Goal: Task Accomplishment & Management: Complete application form

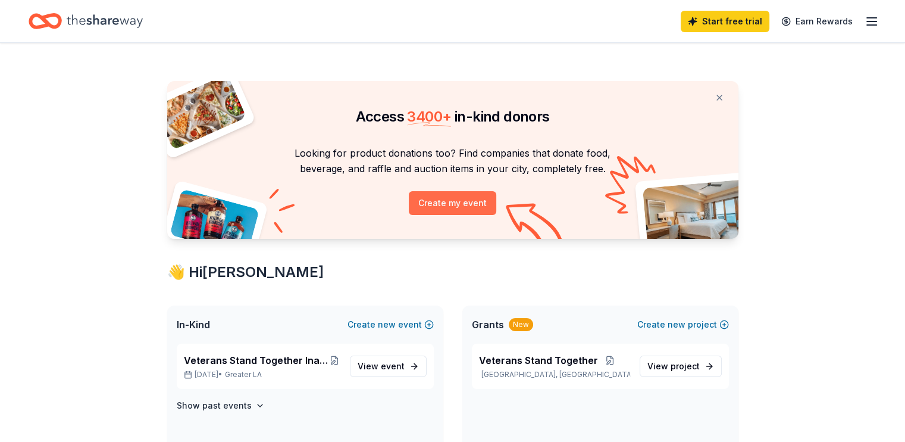
click at [457, 208] on button "Create my event" at bounding box center [452, 203] width 87 height 24
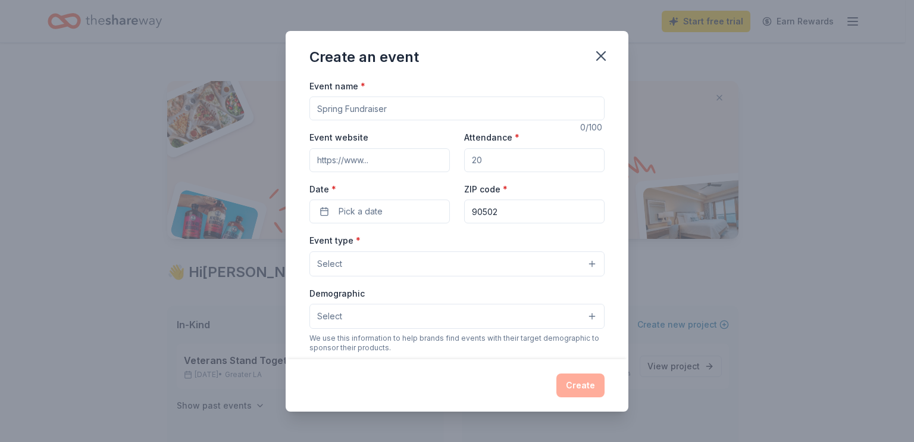
click at [397, 112] on input "Event name *" at bounding box center [457, 108] width 295 height 24
type input "2nd Annual VST Golf Tournament Fundraiser"
click at [409, 164] on input "Event website" at bounding box center [380, 160] width 140 height 24
type input "www.usavest.org"
click at [482, 158] on input "Attendance *" at bounding box center [534, 160] width 140 height 24
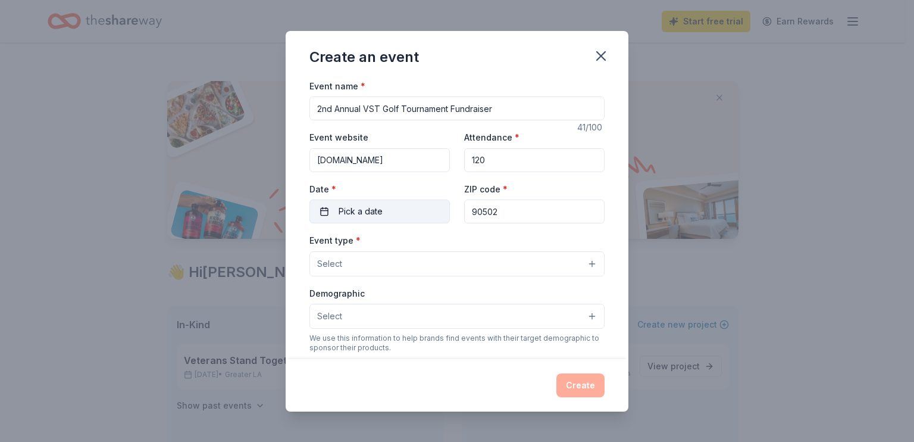
type input "120"
click at [348, 207] on span "Pick a date" at bounding box center [361, 211] width 44 height 14
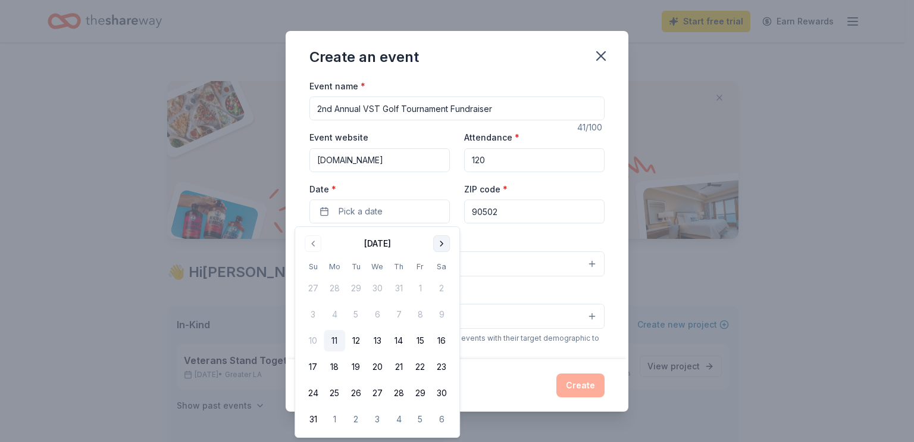
click at [437, 242] on button "Go to next month" at bounding box center [441, 243] width 17 height 17
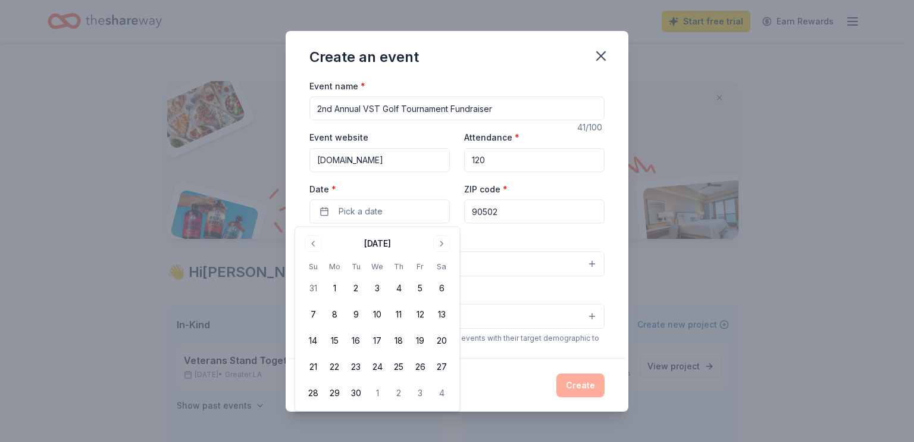
drag, startPoint x: 437, startPoint y: 242, endPoint x: 450, endPoint y: 255, distance: 18.5
click at [438, 242] on button "Go to next month" at bounding box center [441, 243] width 17 height 17
click at [448, 242] on button "Go to next month" at bounding box center [441, 243] width 17 height 17
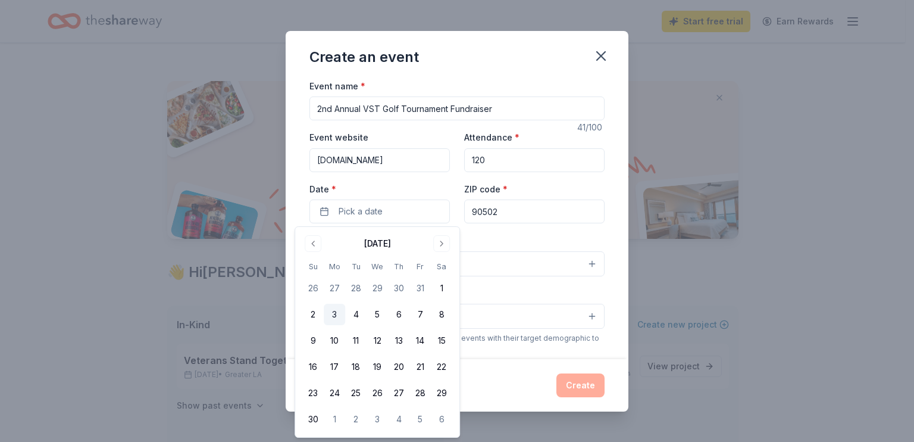
click at [332, 308] on button "3" at bounding box center [334, 314] width 21 height 21
click at [530, 201] on input "90502" at bounding box center [534, 211] width 140 height 24
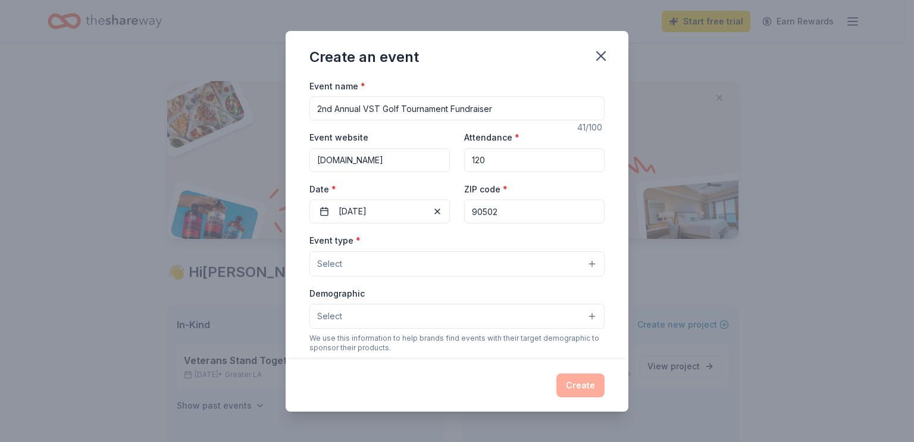
drag, startPoint x: 532, startPoint y: 207, endPoint x: 455, endPoint y: 217, distance: 77.5
click at [455, 217] on div "Event website www.usavest.org Attendance * 120 Date * 11/03/2025 ZIP code * 905…" at bounding box center [457, 176] width 295 height 93
click at [529, 207] on input "90602" at bounding box center [534, 211] width 140 height 24
type input "90201"
click at [379, 268] on button "Select" at bounding box center [457, 263] width 295 height 25
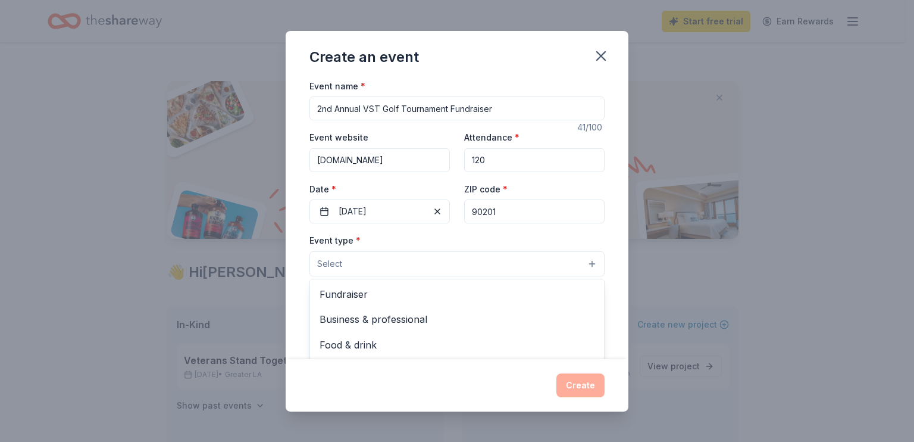
click at [392, 319] on span "Business & professional" at bounding box center [457, 318] width 275 height 15
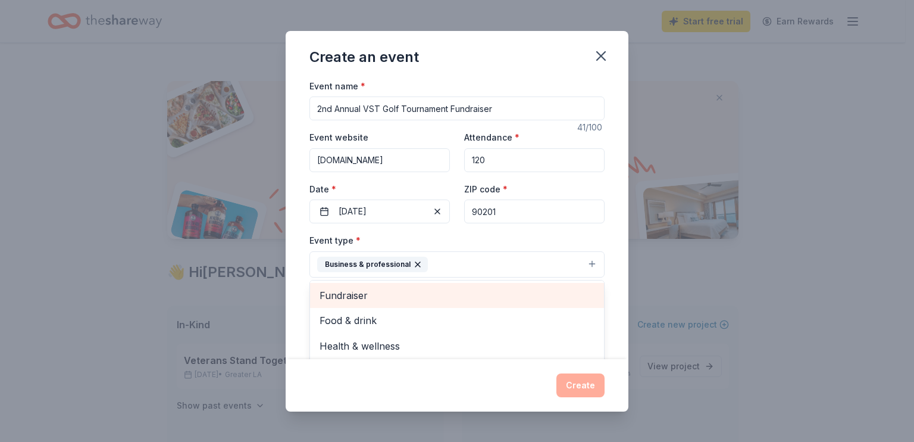
click at [390, 295] on span "Fundraiser" at bounding box center [457, 294] width 275 height 15
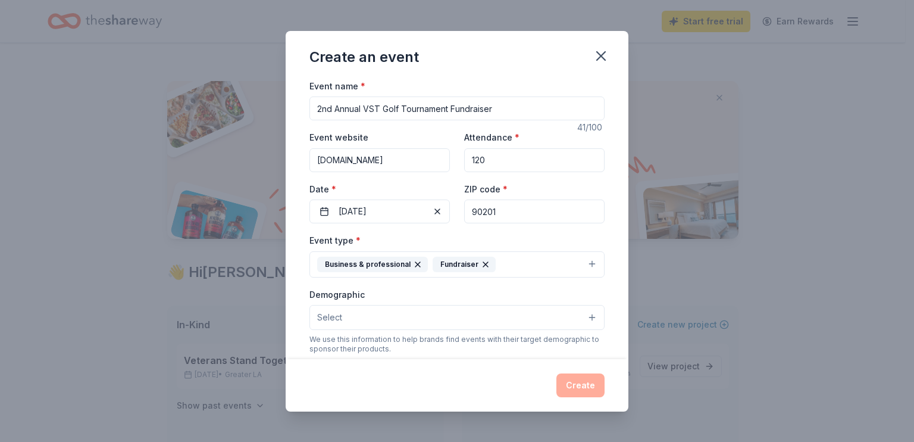
click at [417, 263] on icon "button" at bounding box center [418, 265] width 10 height 10
click at [384, 323] on button "Select" at bounding box center [457, 317] width 295 height 25
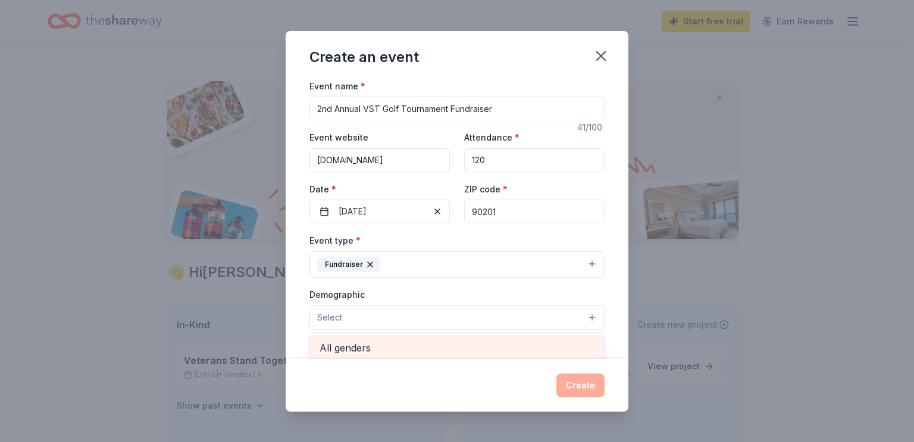
click at [361, 345] on span "All genders" at bounding box center [457, 347] width 275 height 15
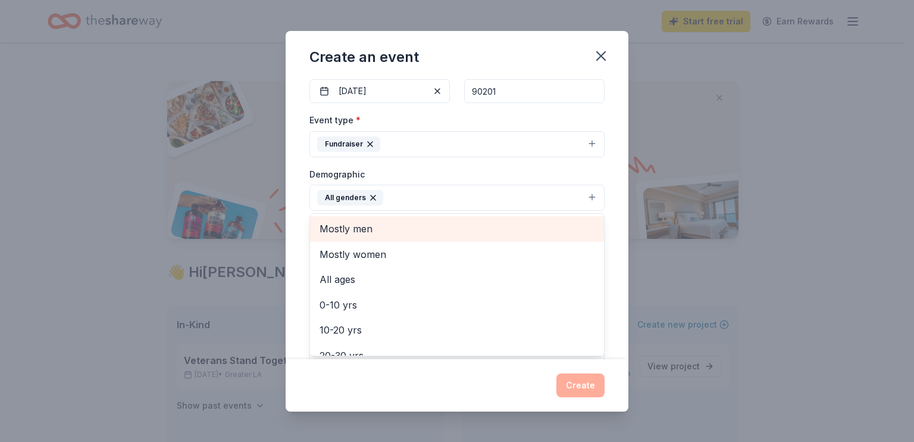
scroll to position [121, 0]
click at [392, 229] on span "Mostly men" at bounding box center [457, 227] width 275 height 15
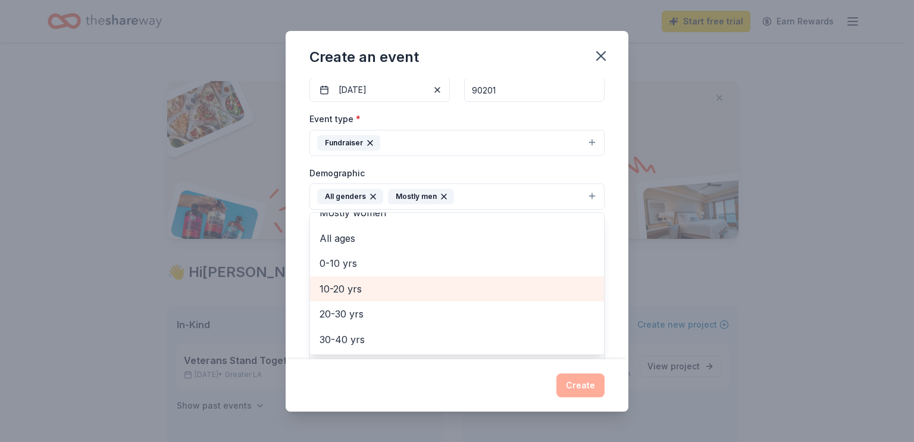
scroll to position [60, 0]
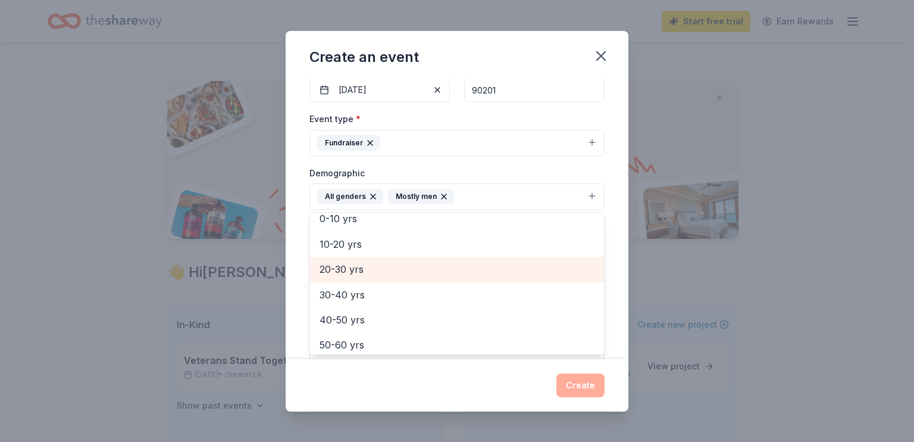
click at [365, 274] on span "20-30 yrs" at bounding box center [457, 268] width 275 height 15
click at [363, 270] on span "30-40 yrs" at bounding box center [457, 268] width 275 height 15
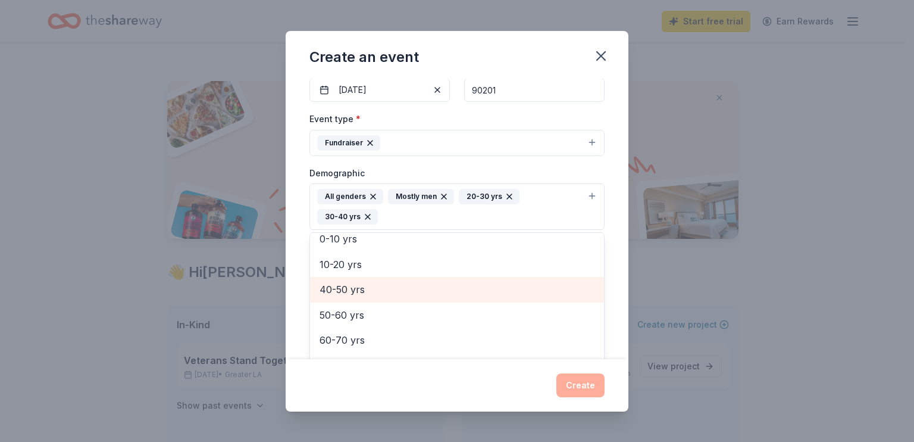
click at [359, 282] on span "40-50 yrs" at bounding box center [457, 289] width 275 height 15
click at [361, 295] on span "50-60 yrs" at bounding box center [457, 289] width 275 height 15
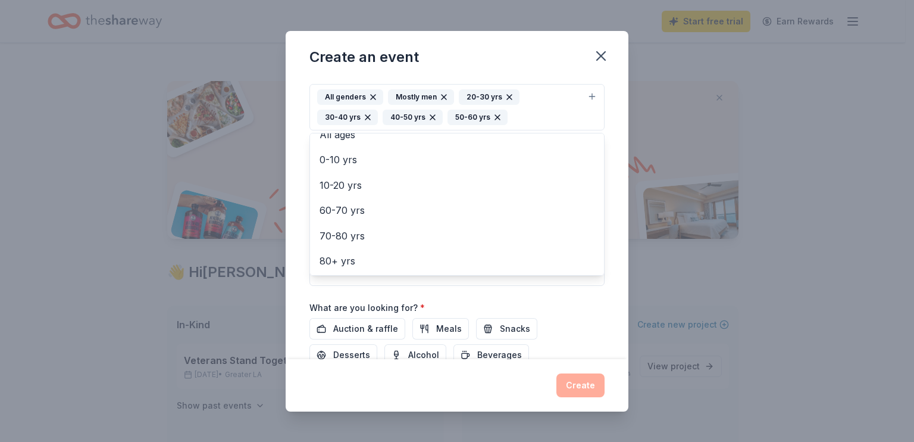
scroll to position [298, 0]
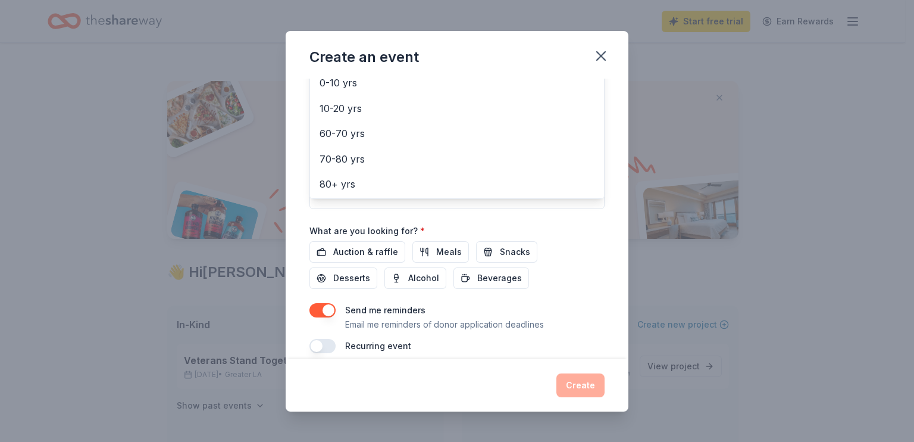
drag, startPoint x: 368, startPoint y: 251, endPoint x: 346, endPoint y: 246, distance: 23.1
click at [367, 251] on div "Event name * 2nd Annual VST Golf Tournament Fundraiser 41 /100 Event website ww…" at bounding box center [457, 67] width 295 height 573
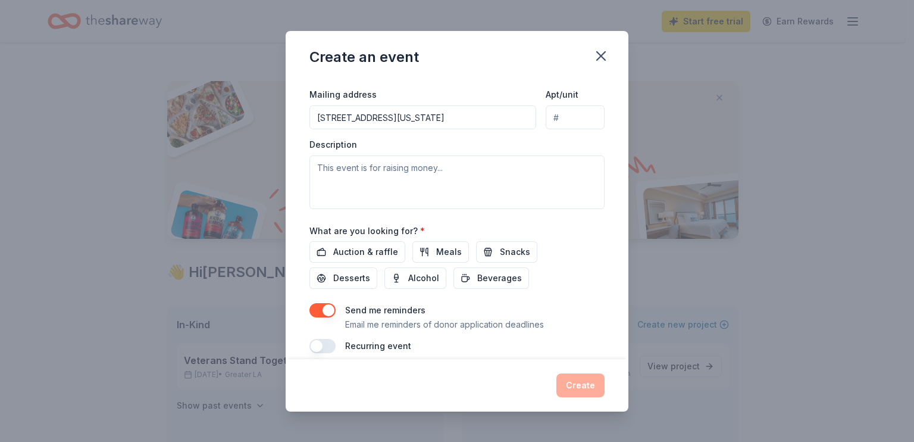
click at [365, 65] on span "All ages" at bounding box center [457, 57] width 261 height 15
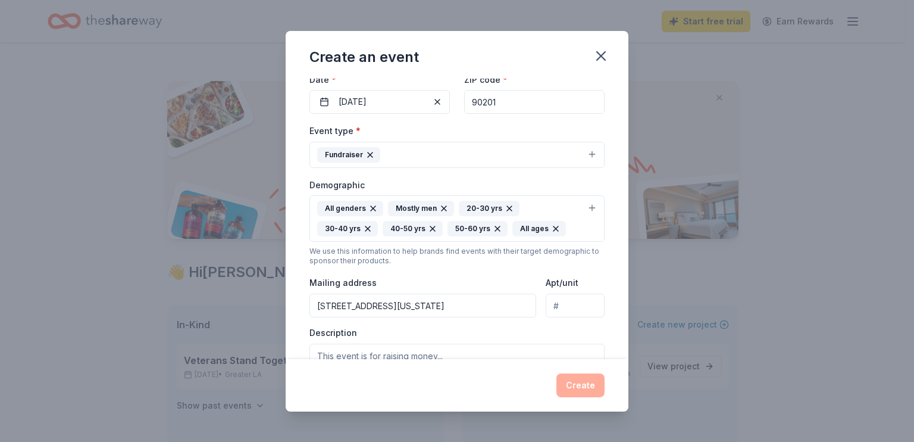
scroll to position [229, 0]
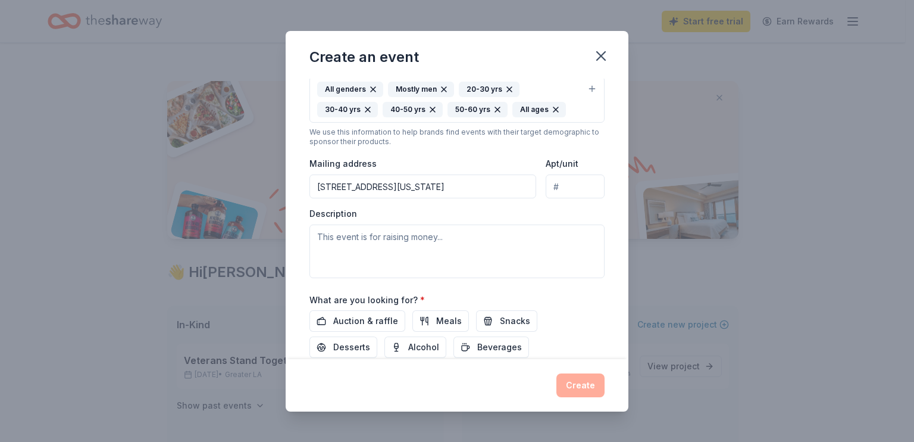
click at [480, 191] on input "19401 S VERMONT AVE STE D202, Torrance, CA, 90502-4428" at bounding box center [423, 186] width 227 height 24
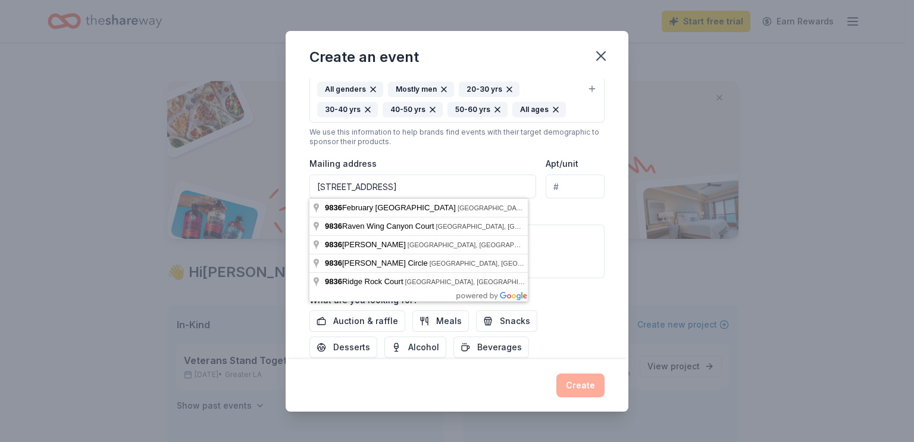
click at [431, 183] on input "9836 S Atlantic Ave Suite" at bounding box center [423, 186] width 227 height 24
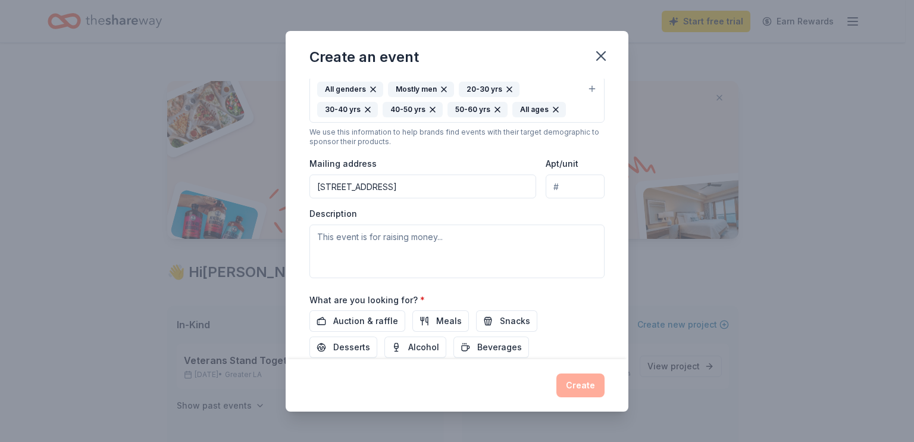
type input "9836 Atlantic Avenue, South Gate, CA, 90280"
click at [437, 233] on textarea at bounding box center [457, 251] width 295 height 54
type textarea "T"
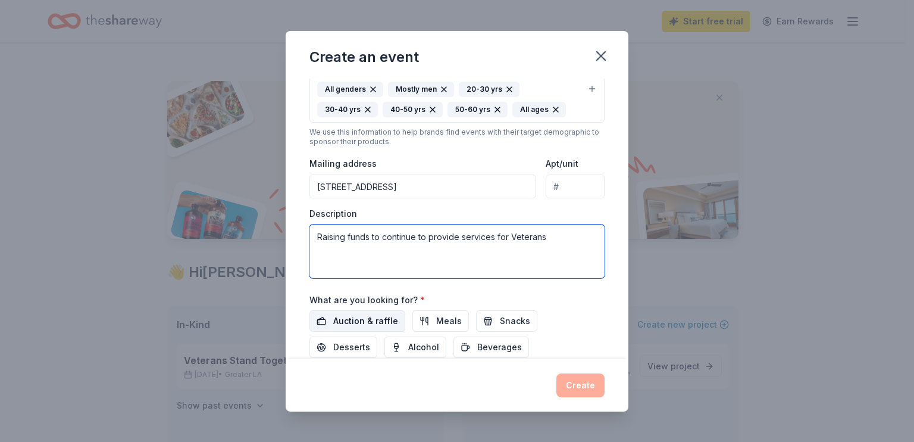
type textarea "Raising funds to continue to provide services for Veterans"
click at [397, 318] on button "Auction & raffle" at bounding box center [358, 320] width 96 height 21
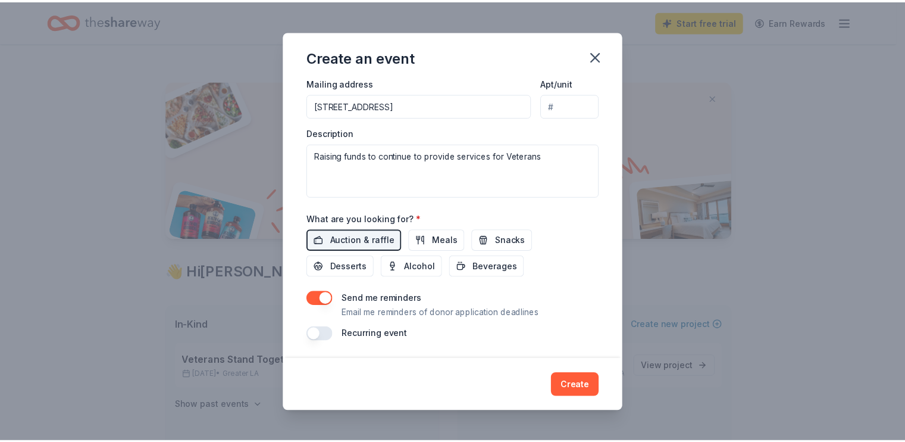
scroll to position [310, 0]
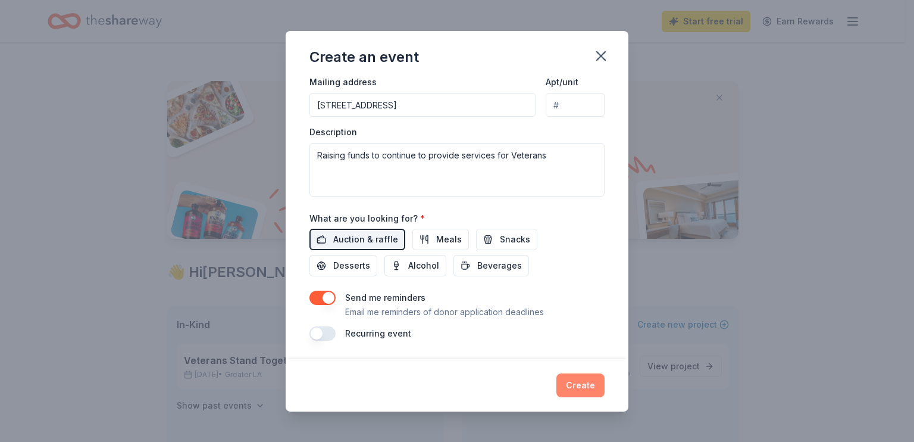
click at [567, 386] on button "Create" at bounding box center [581, 385] width 48 height 24
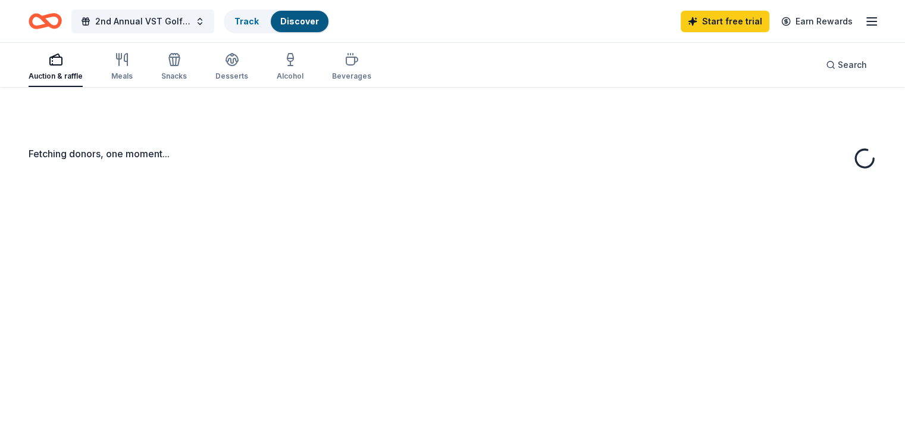
scroll to position [37, 0]
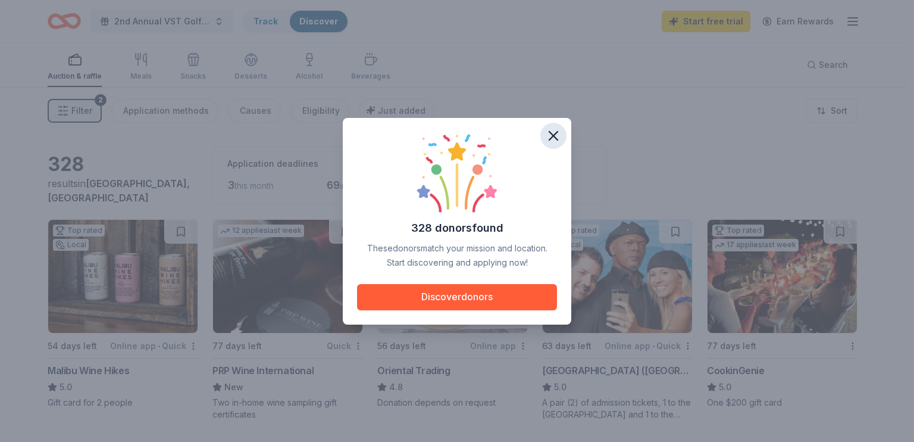
click at [555, 130] on icon "button" at bounding box center [553, 135] width 17 height 17
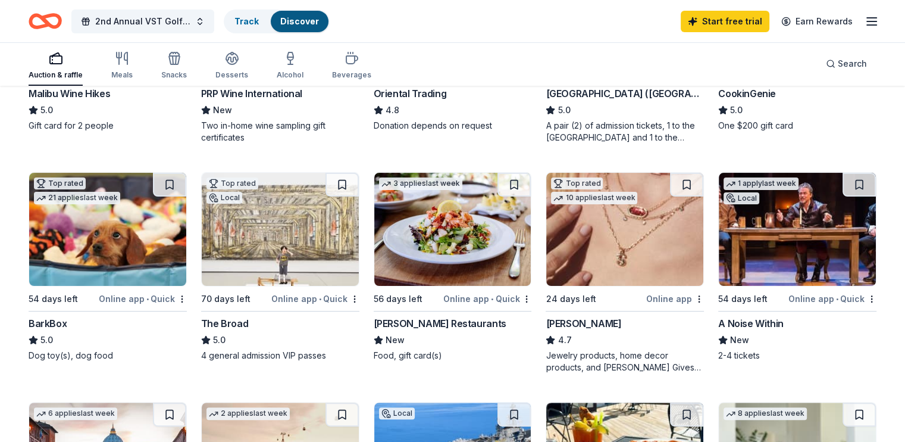
scroll to position [357, 0]
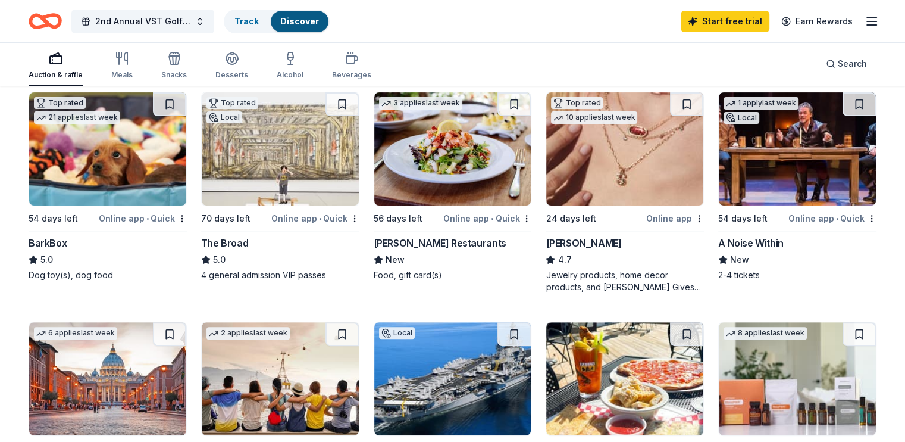
click at [845, 269] on div "2-4 tickets" at bounding box center [797, 275] width 158 height 12
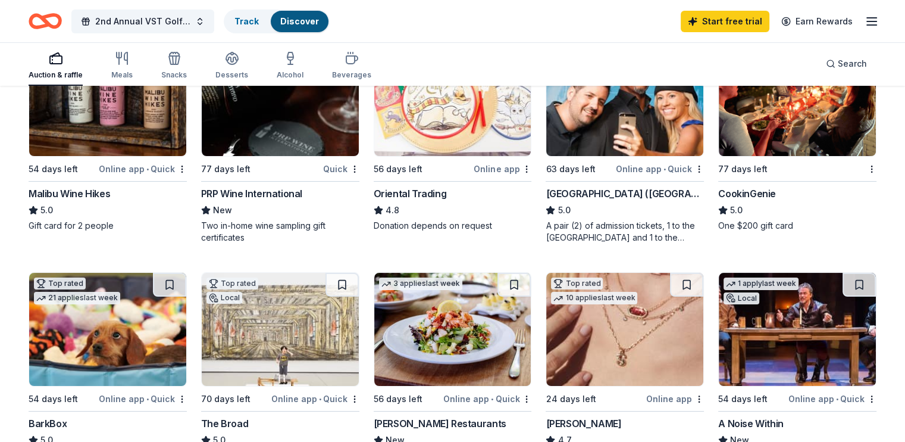
scroll to position [42, 0]
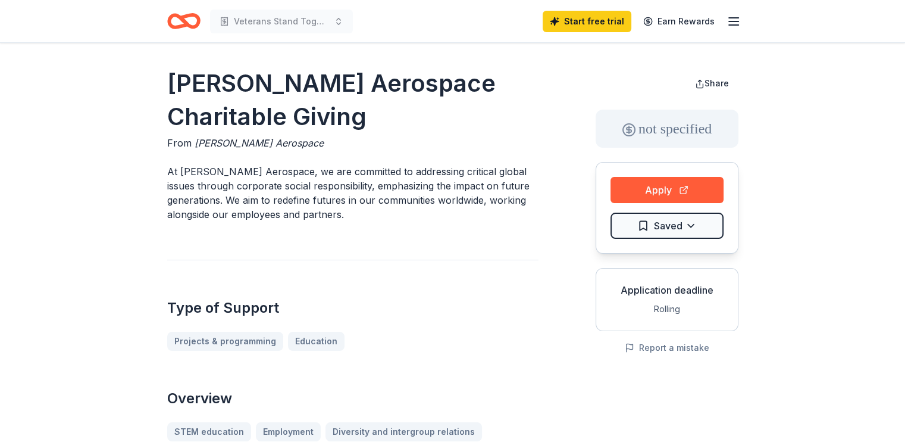
click at [176, 27] on icon "Home" at bounding box center [178, 21] width 18 height 12
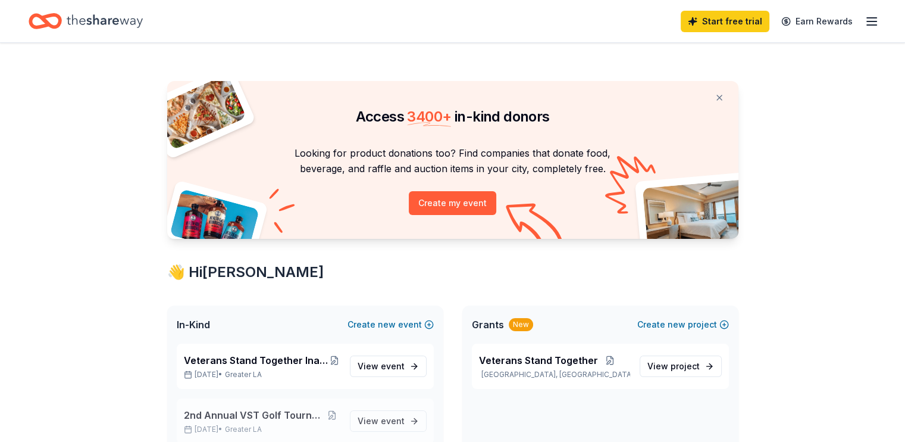
click at [260, 413] on span "2nd Annual VST Golf Tournament Fundraiser" at bounding box center [254, 415] width 140 height 14
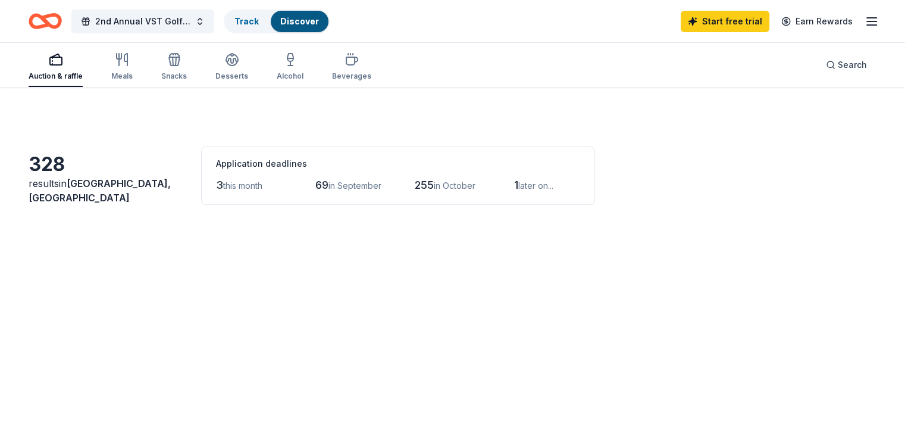
click at [230, 414] on div "Two in-home wine sampling gift certificates" at bounding box center [280, 408] width 158 height 24
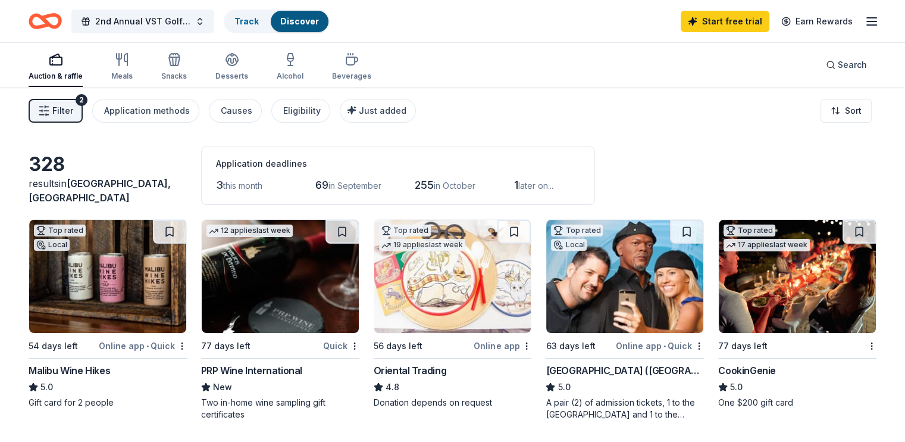
scroll to position [238, 0]
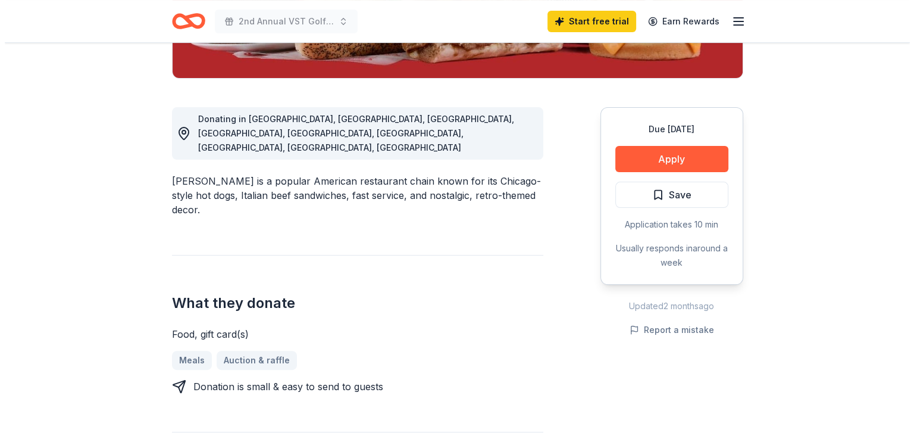
scroll to position [238, 0]
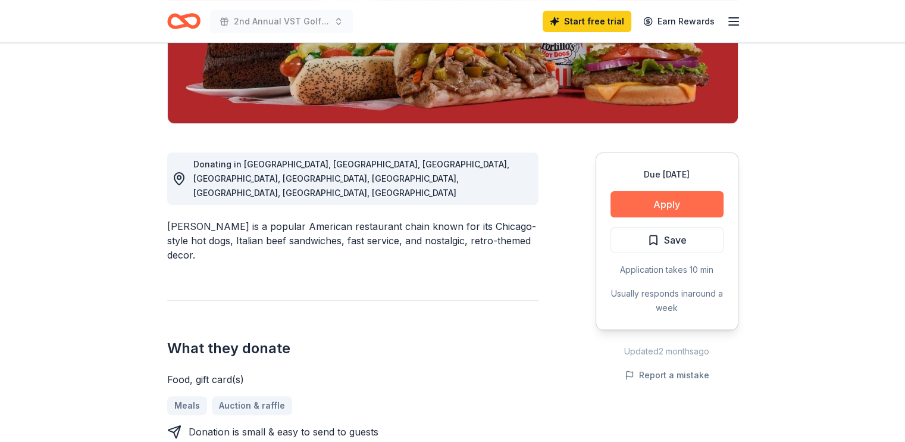
click at [648, 204] on button "Apply" at bounding box center [667, 204] width 113 height 26
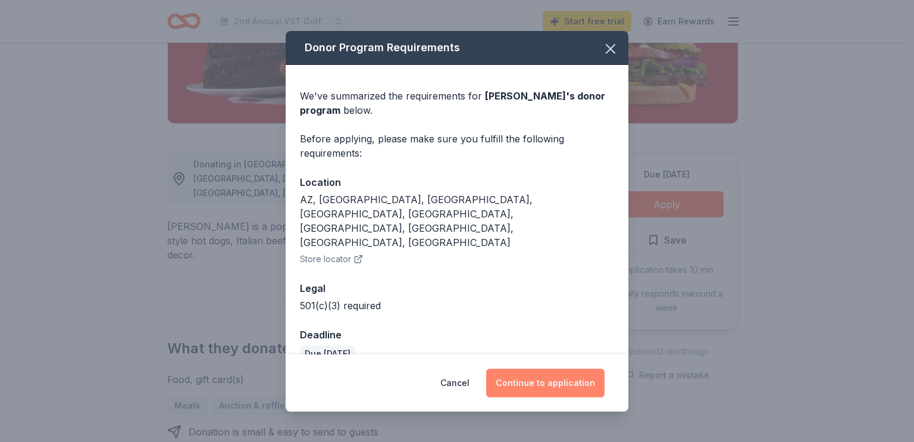
click at [524, 368] on button "Continue to application" at bounding box center [545, 382] width 118 height 29
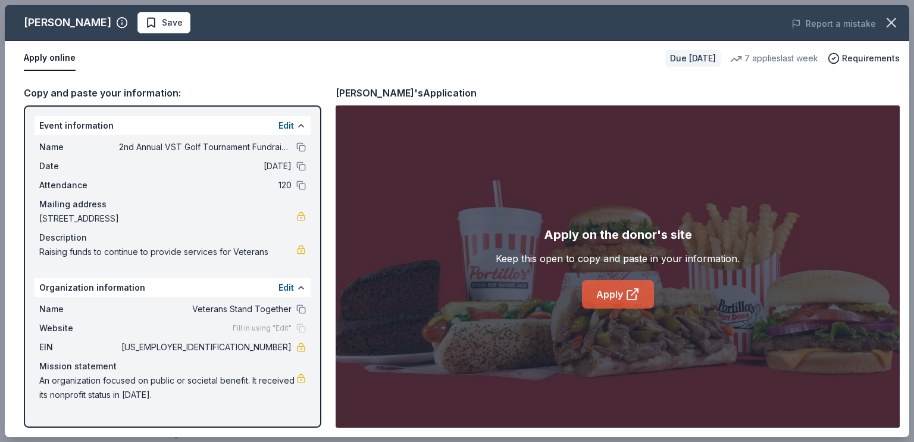
click at [606, 293] on link "Apply" at bounding box center [618, 294] width 72 height 29
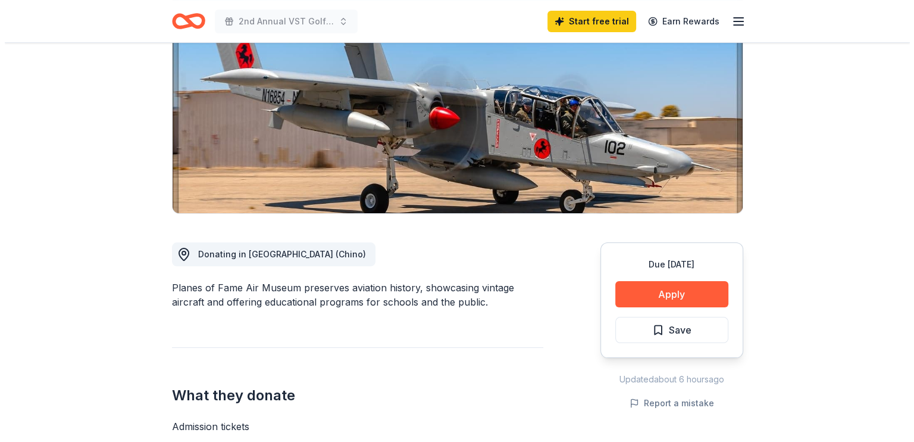
scroll to position [179, 0]
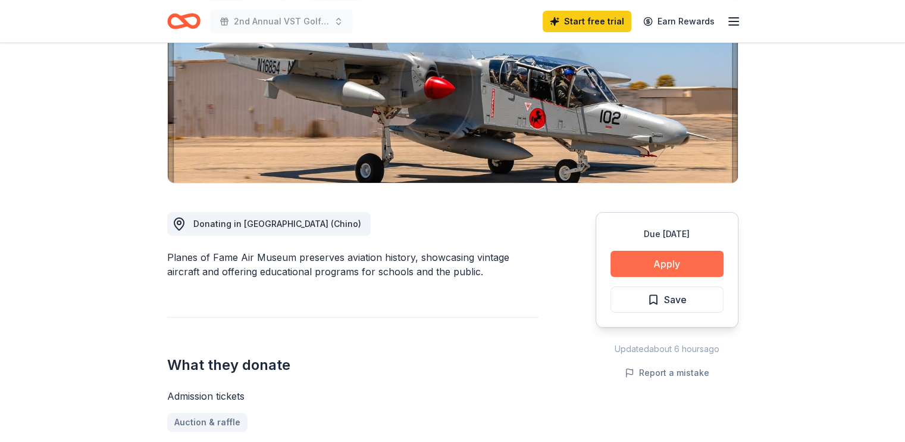
click at [664, 261] on button "Apply" at bounding box center [667, 264] width 113 height 26
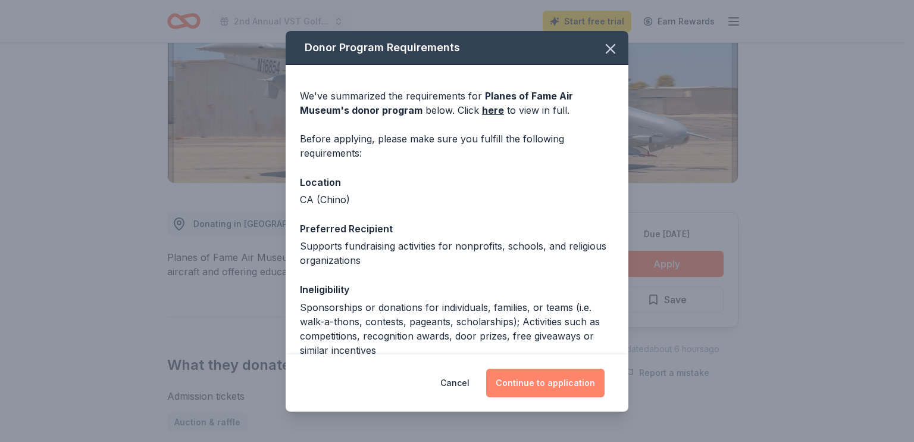
click at [519, 390] on button "Continue to application" at bounding box center [545, 382] width 118 height 29
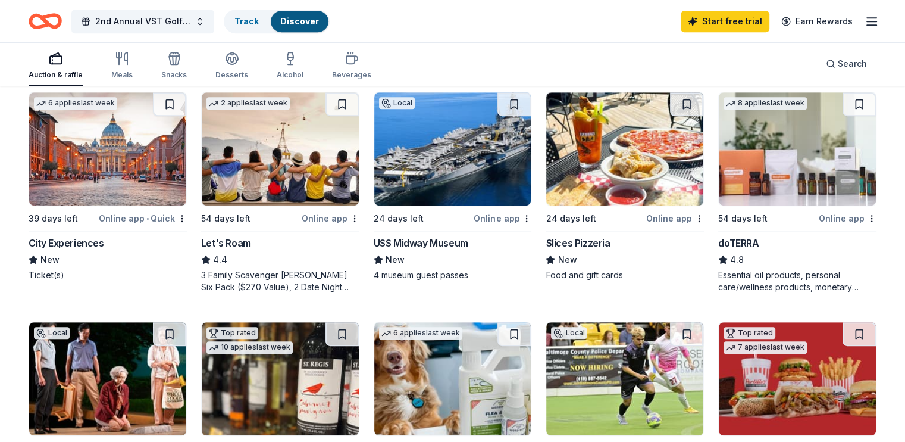
scroll to position [577, 0]
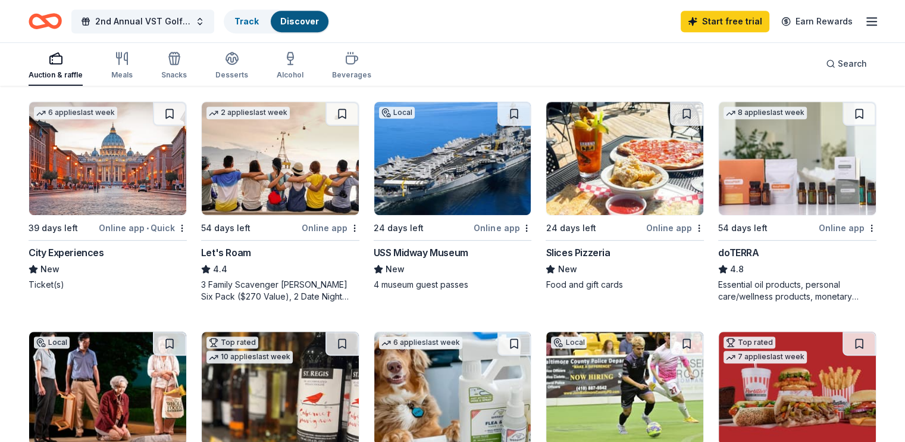
click at [426, 201] on img at bounding box center [452, 158] width 157 height 113
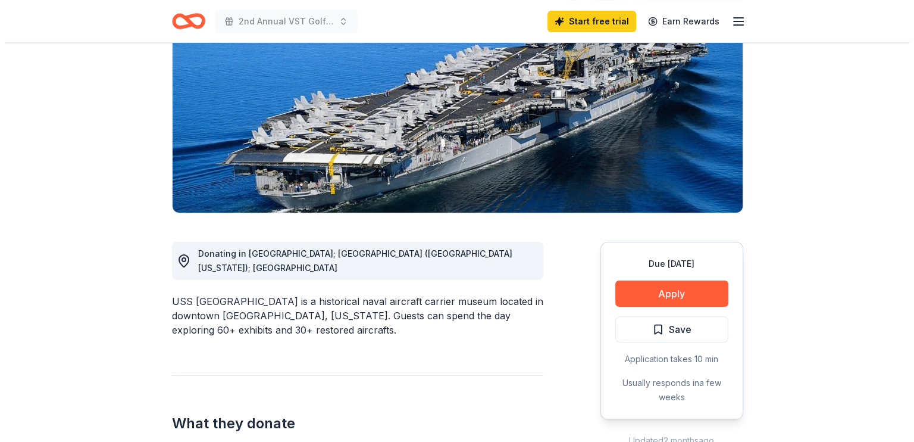
scroll to position [179, 0]
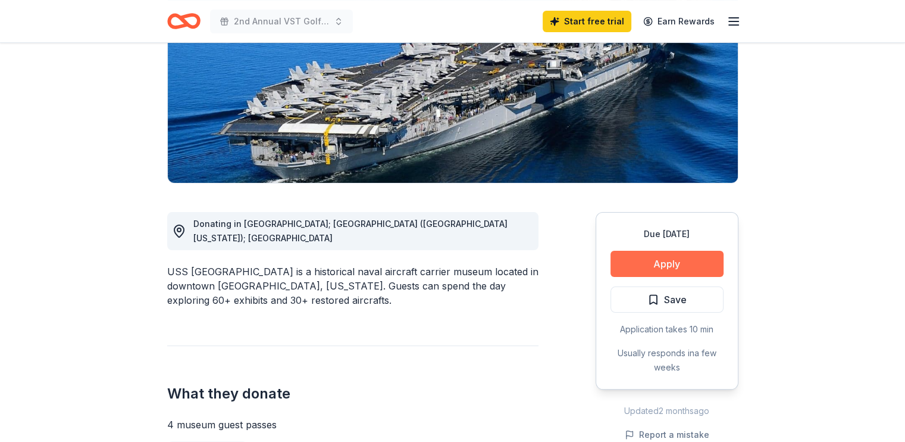
click at [654, 269] on button "Apply" at bounding box center [667, 264] width 113 height 26
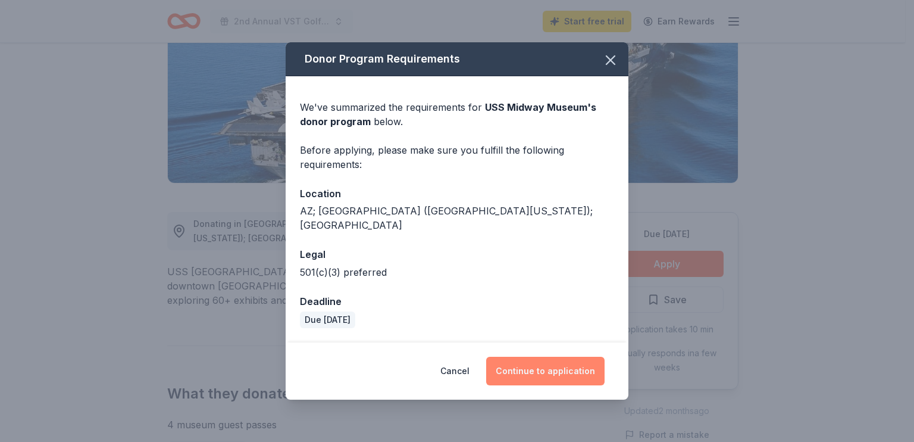
click at [532, 367] on button "Continue to application" at bounding box center [545, 371] width 118 height 29
